Goal: Feedback & Contribution: Leave review/rating

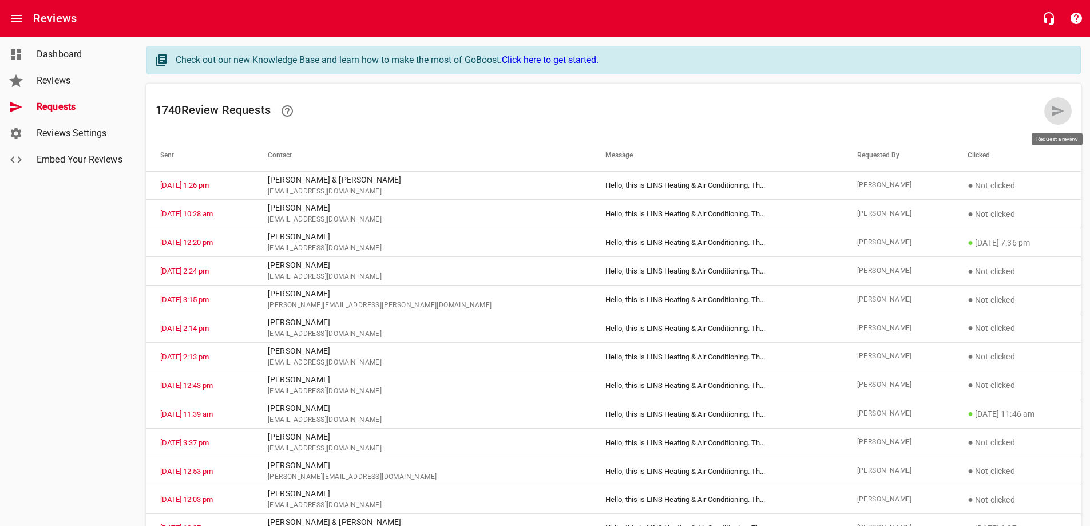
click at [1058, 112] on icon at bounding box center [1059, 111] width 12 height 10
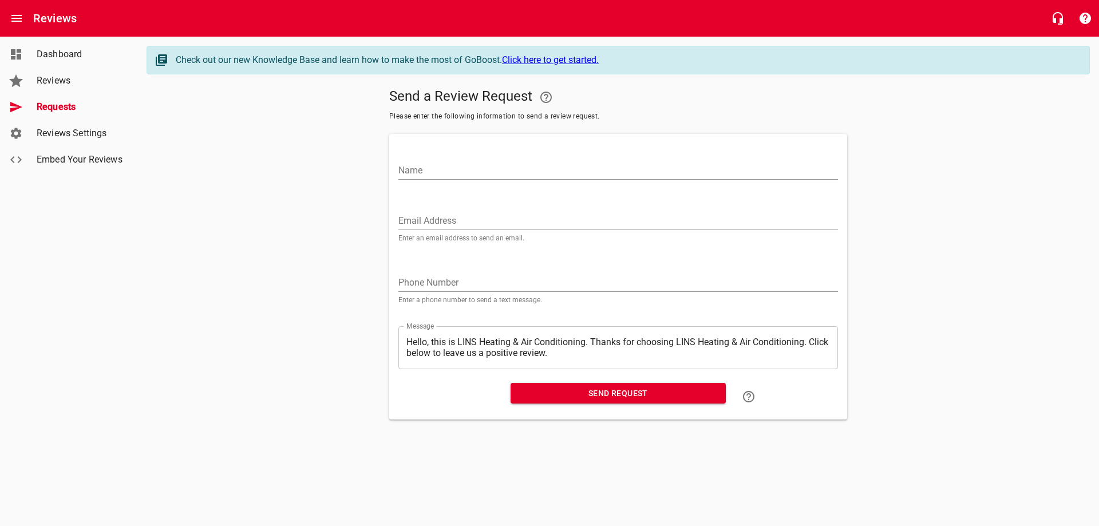
click at [472, 213] on input "Email Address" at bounding box center [618, 221] width 440 height 18
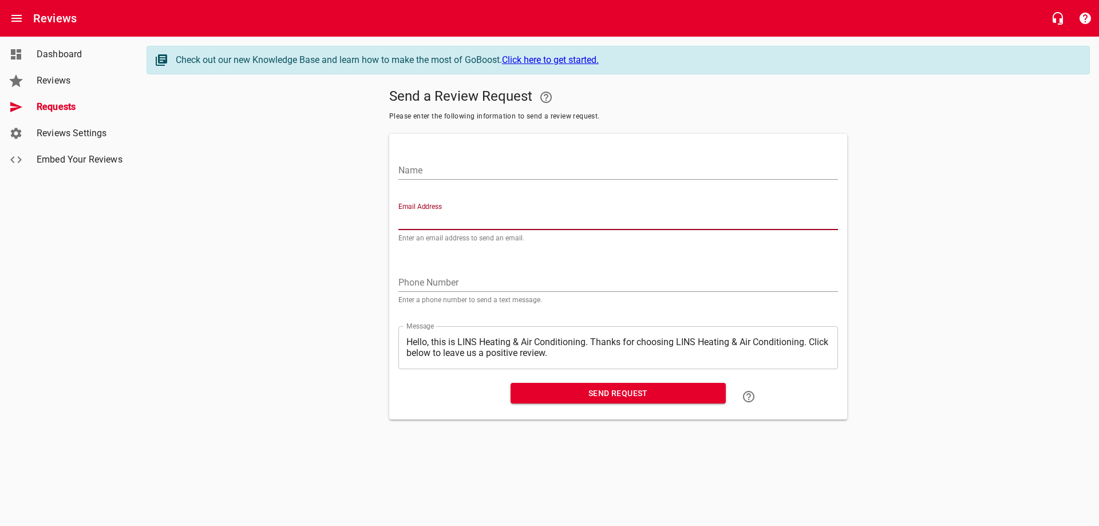
paste input "[EMAIL_ADDRESS][DOMAIN_NAME]"
type input "[EMAIL_ADDRESS][DOMAIN_NAME]"
click at [483, 164] on input "Name" at bounding box center [618, 170] width 440 height 18
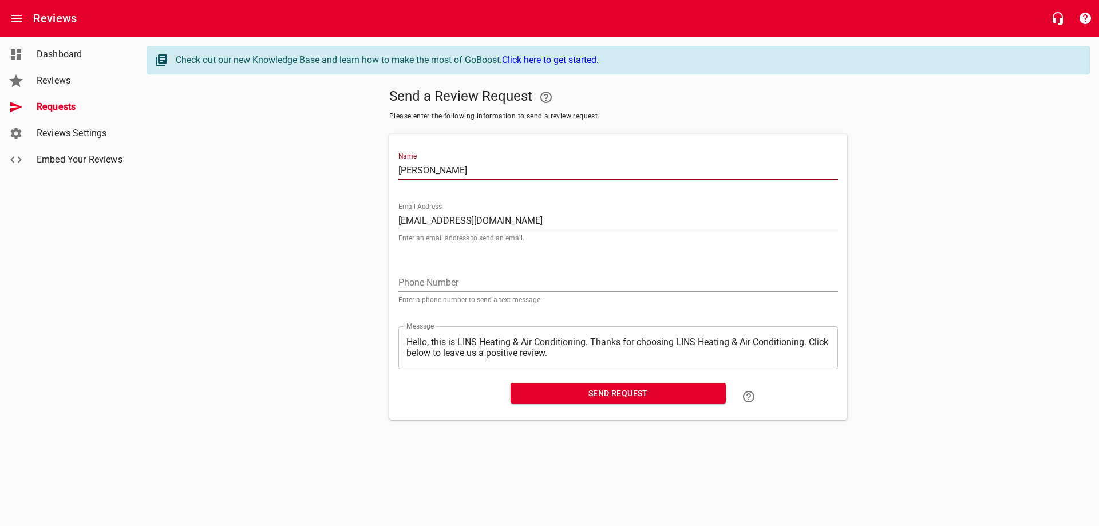
type input "[PERSON_NAME]"
click at [605, 397] on span "Send Request" at bounding box center [618, 393] width 197 height 14
